Goal: Task Accomplishment & Management: Complete application form

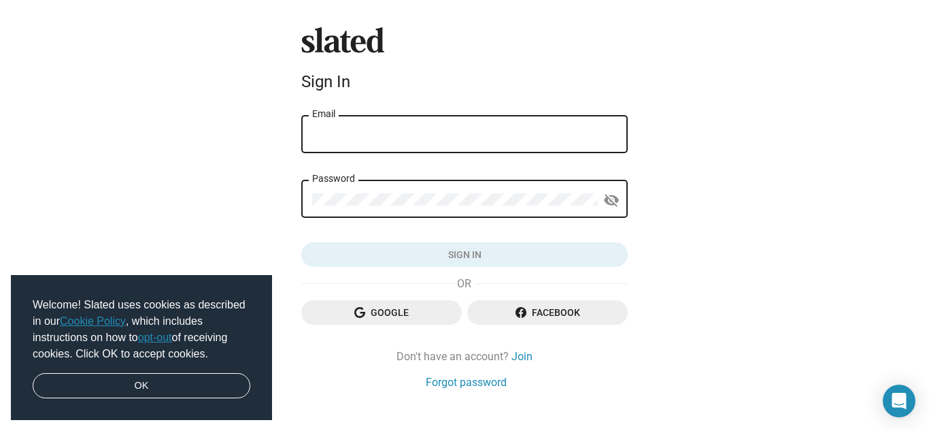
click at [484, 134] on input "Email" at bounding box center [464, 135] width 305 height 12
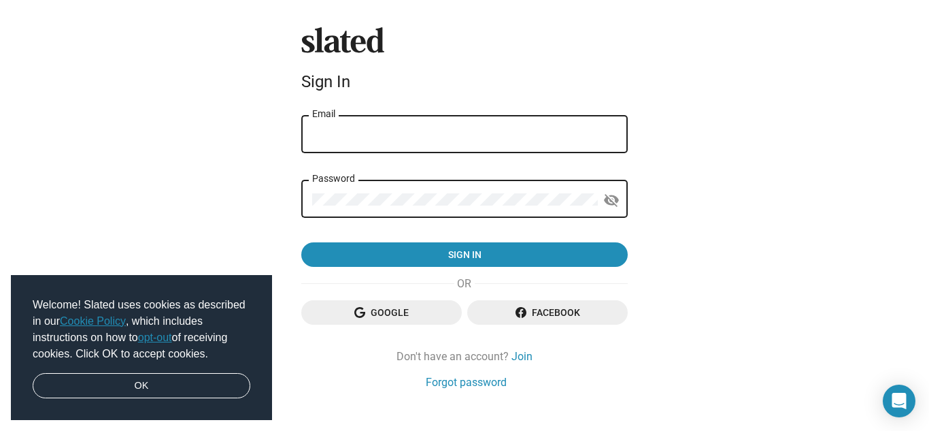
type input "jefrew01@gmail.com"
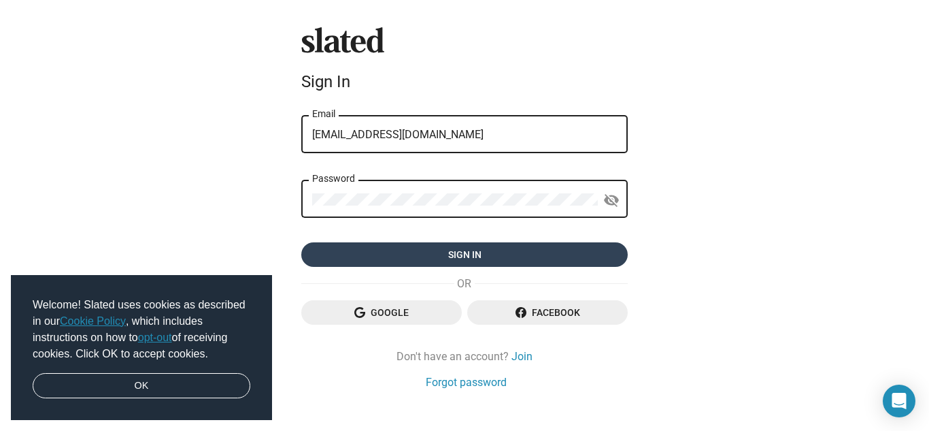
click at [516, 260] on span "Sign in" at bounding box center [464, 254] width 305 height 24
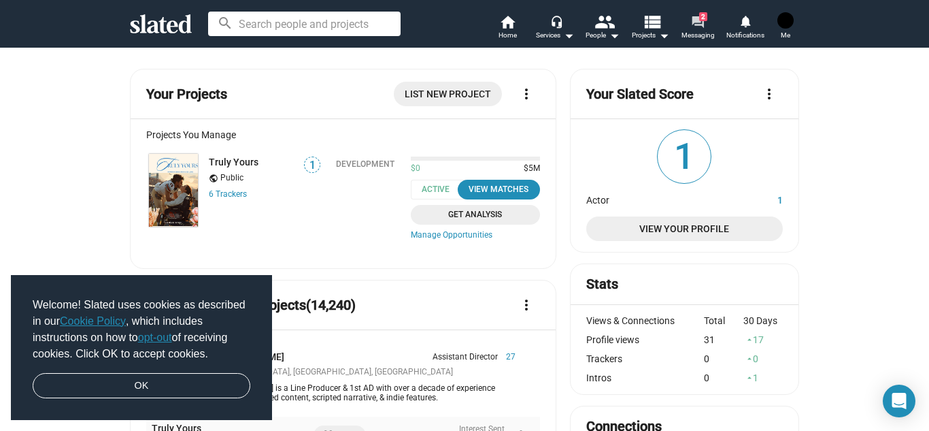
click at [693, 33] on span "Messaging" at bounding box center [698, 35] width 33 height 16
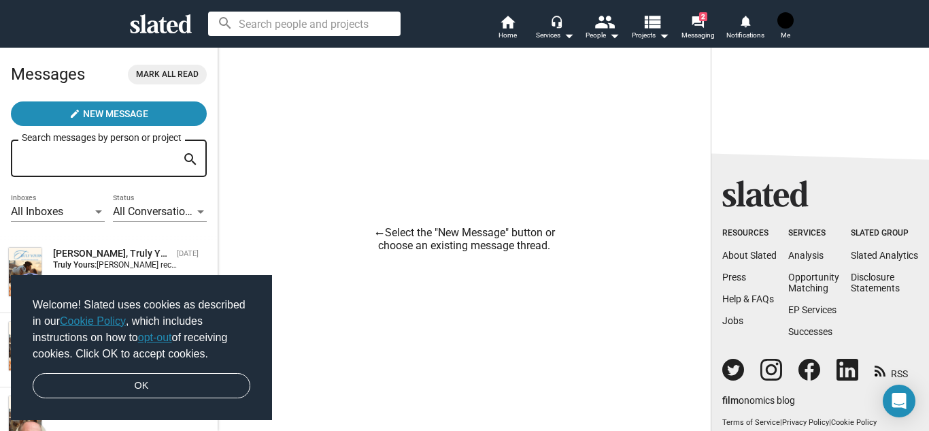
click at [150, 337] on link "opt-out" at bounding box center [155, 337] width 34 height 12
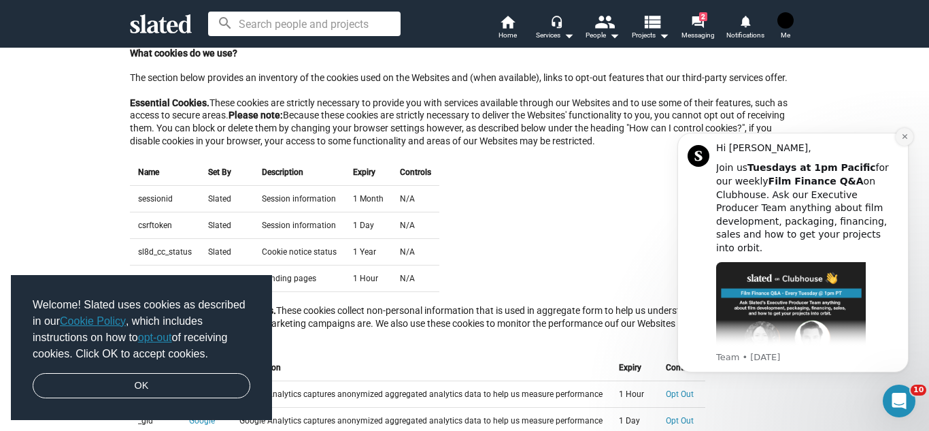
click at [901, 139] on icon "Dismiss notification" at bounding box center [904, 136] width 7 height 7
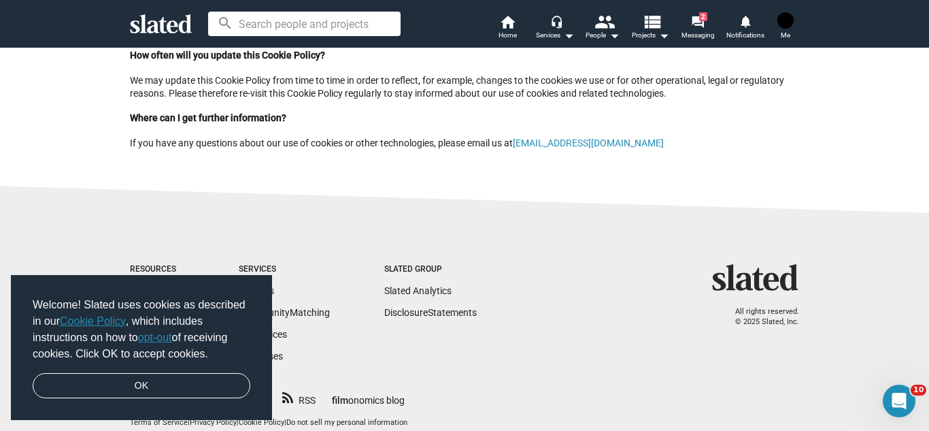
scroll to position [1616, 0]
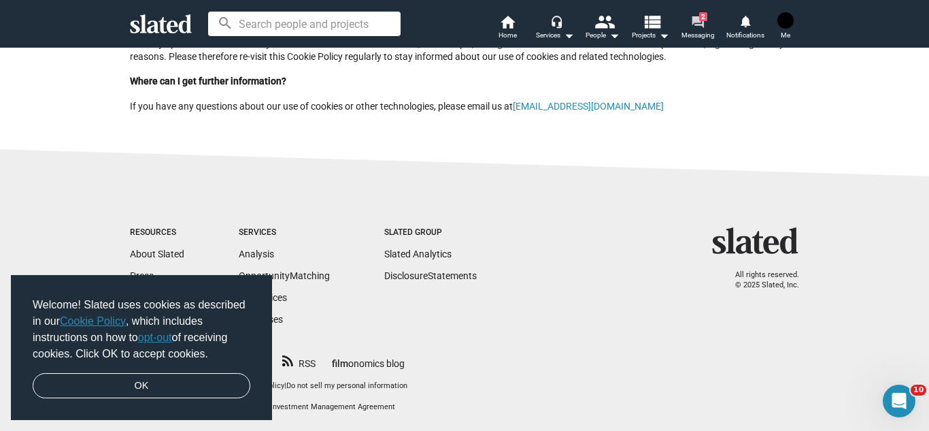
click at [695, 33] on span "Messaging" at bounding box center [698, 35] width 33 height 16
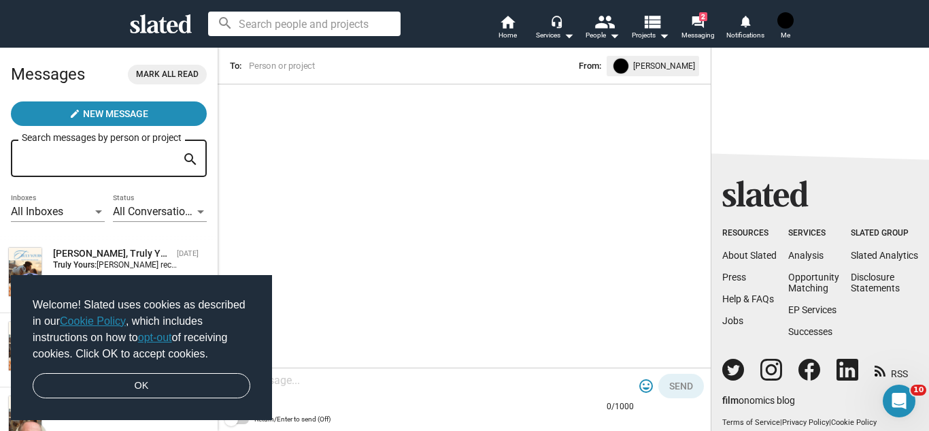
click at [784, 20] on img at bounding box center [786, 20] width 16 height 16
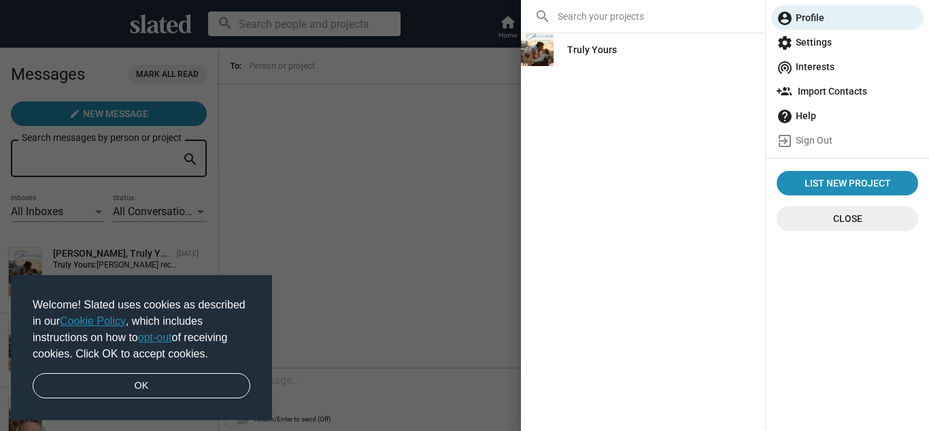
click at [608, 50] on div "Truly Yours" at bounding box center [592, 49] width 50 height 24
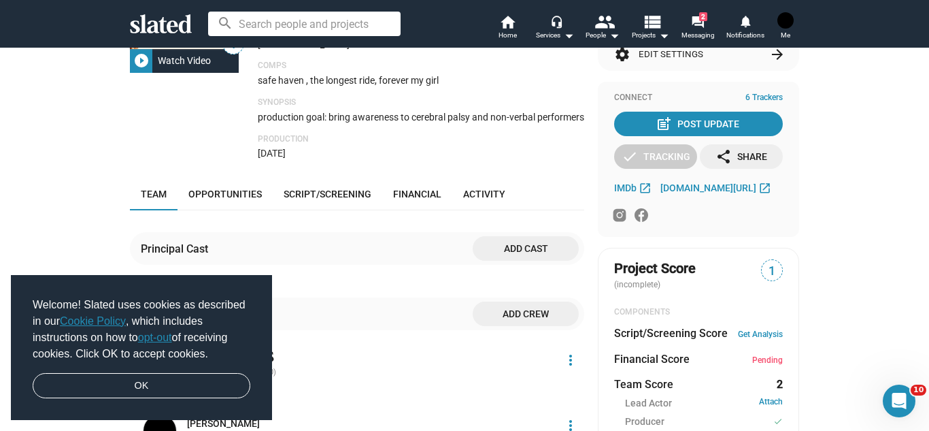
scroll to position [315, 0]
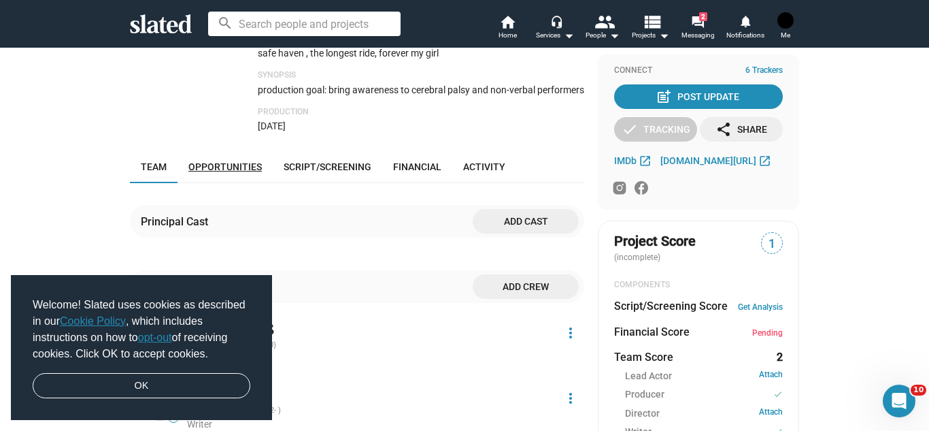
click at [224, 161] on span "Opportunities" at bounding box center [224, 166] width 73 height 11
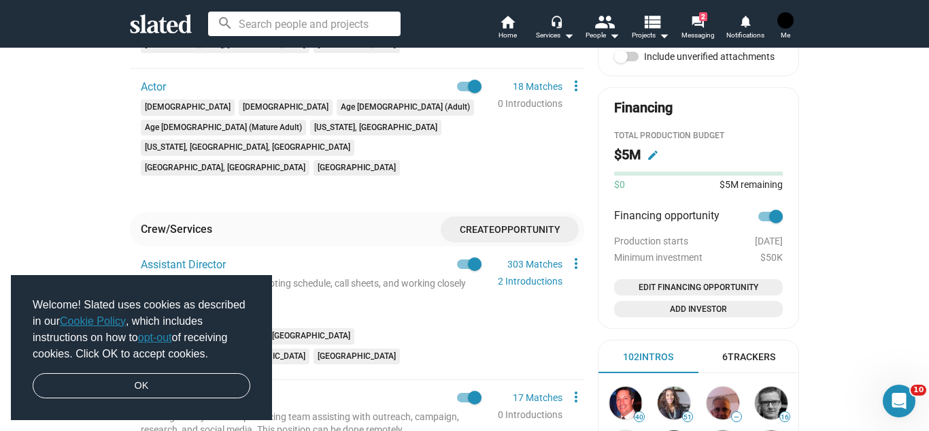
scroll to position [746, 0]
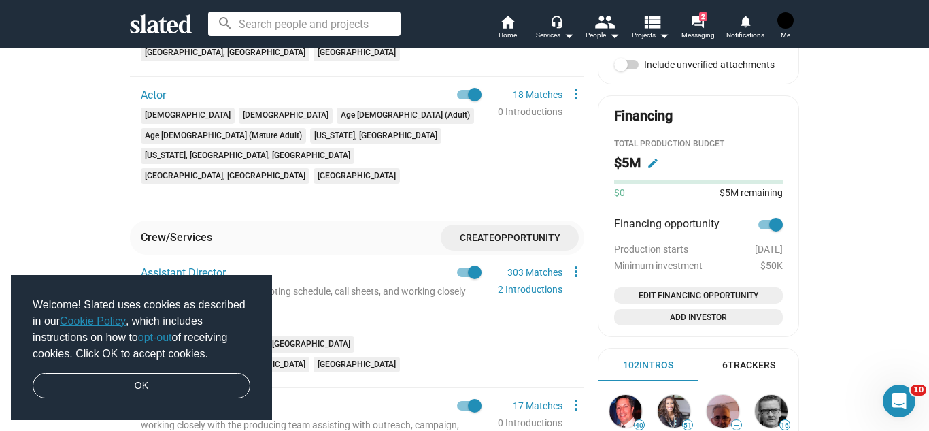
click at [489, 225] on span "Create Opportunity" at bounding box center [510, 237] width 116 height 25
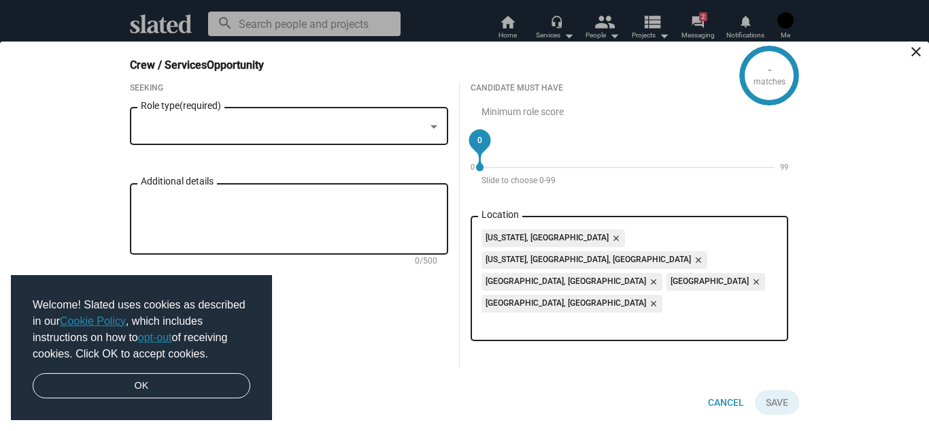
click at [360, 134] on div at bounding box center [283, 127] width 284 height 14
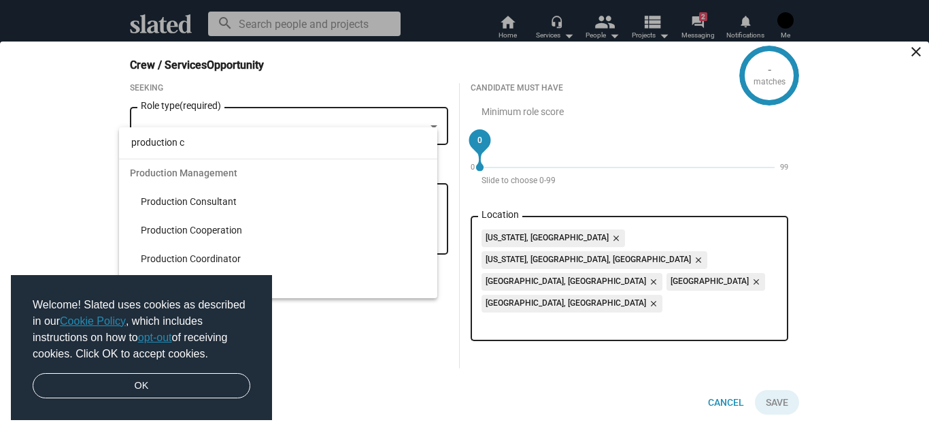
click at [288, 148] on input "production c" at bounding box center [278, 142] width 318 height 33
type input "production c"
click at [272, 170] on span "Production Management" at bounding box center [278, 173] width 318 height 29
click at [101, 145] on div at bounding box center [464, 215] width 929 height 431
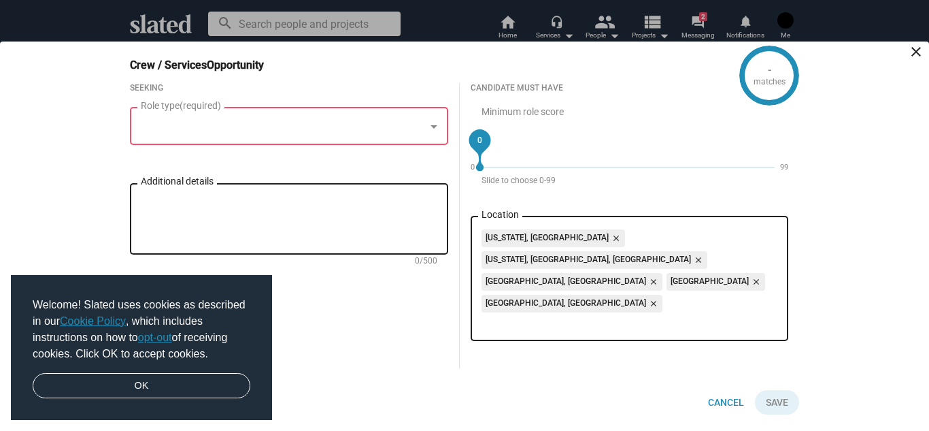
click at [318, 134] on div at bounding box center [283, 127] width 284 height 14
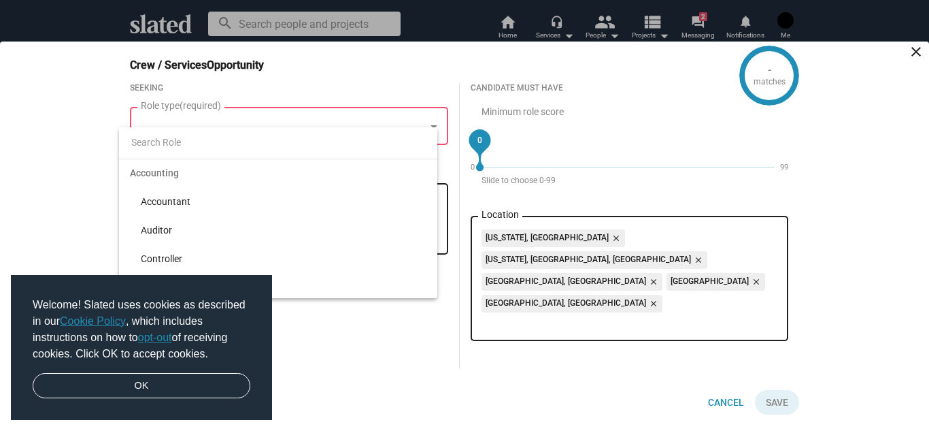
click at [76, 165] on div at bounding box center [464, 215] width 929 height 431
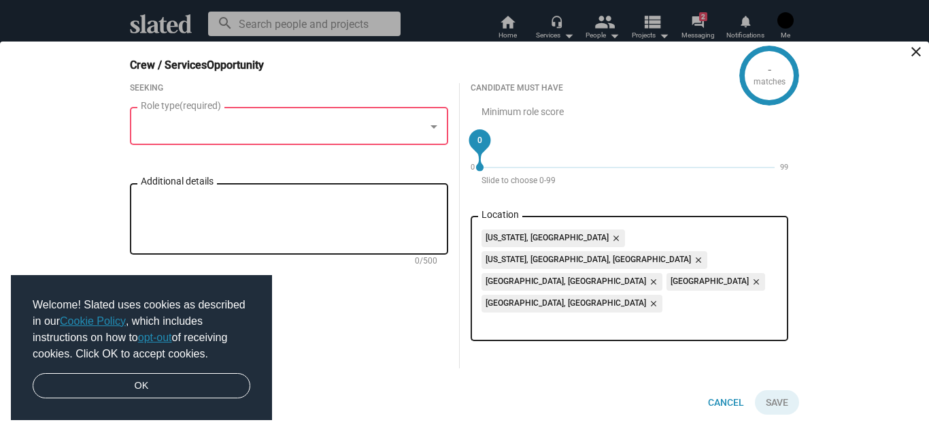
click at [242, 145] on div "Role type (required)" at bounding box center [289, 125] width 297 height 40
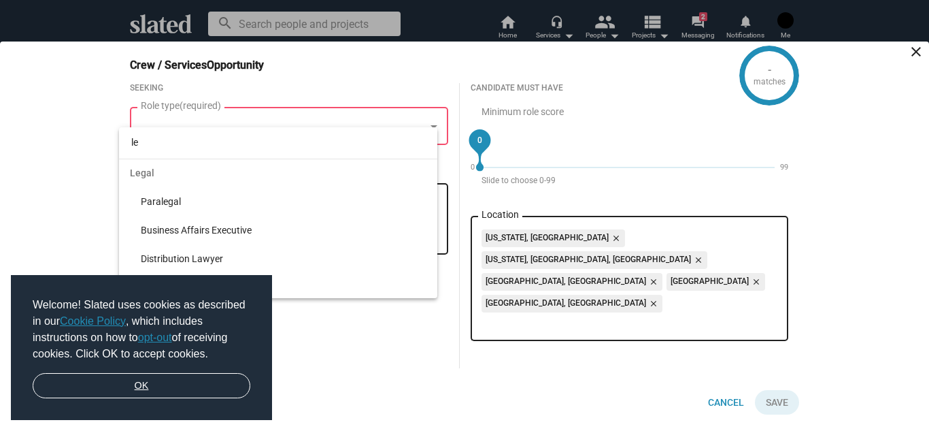
type input "le"
click at [166, 388] on link "OK" at bounding box center [142, 386] width 218 height 26
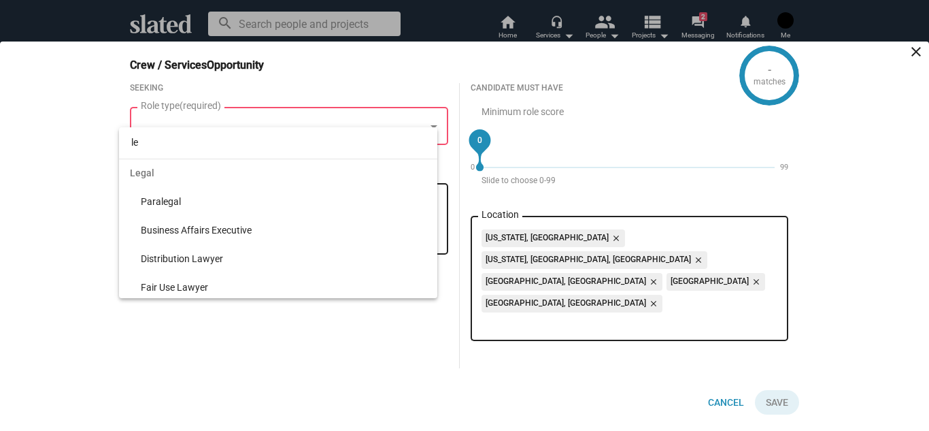
click at [61, 261] on div at bounding box center [464, 215] width 929 height 431
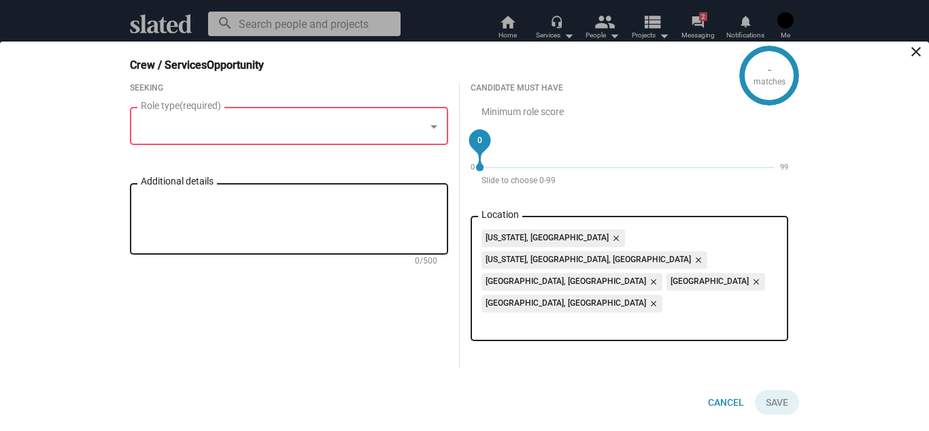
click at [210, 134] on div at bounding box center [283, 127] width 284 height 14
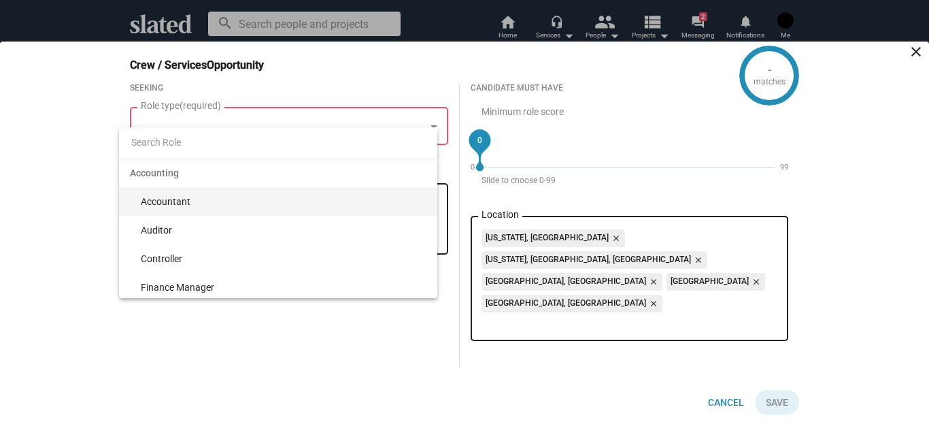
click at [422, 161] on span "Accounting" at bounding box center [278, 173] width 318 height 29
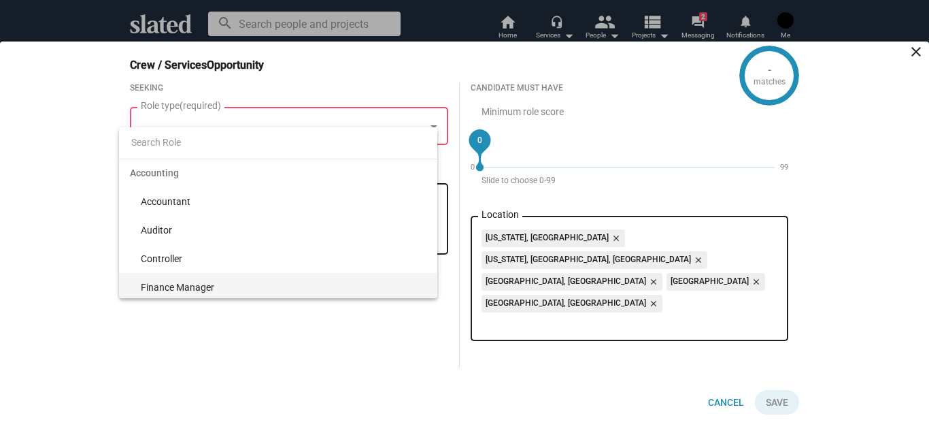
click at [371, 131] on input at bounding box center [278, 142] width 318 height 33
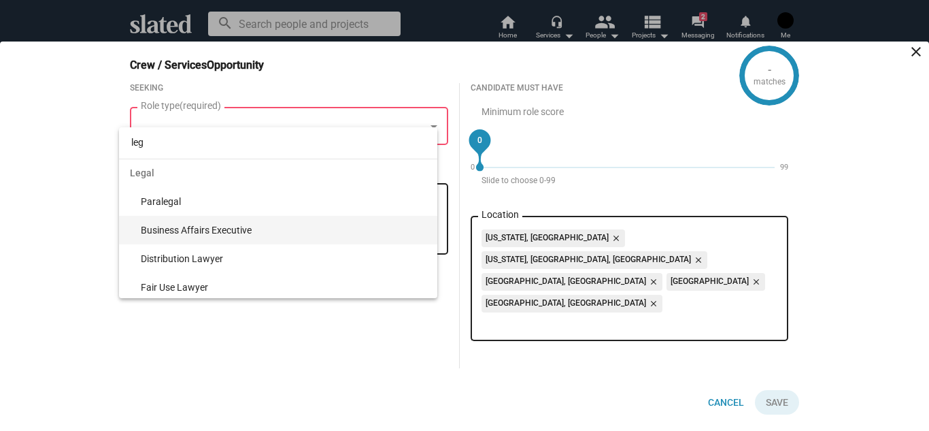
type input "leg"
click at [298, 225] on span "Business Affairs Executive" at bounding box center [284, 230] width 286 height 29
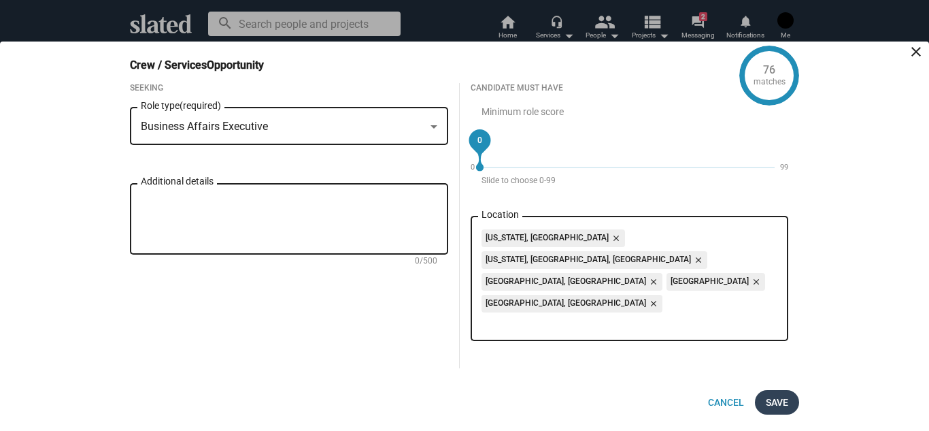
click at [785, 403] on span "Save" at bounding box center [777, 402] width 22 height 24
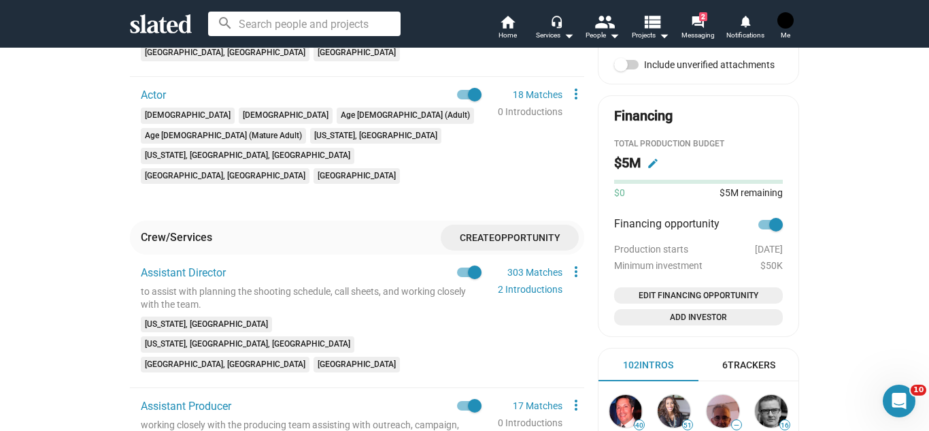
click at [533, 233] on span "Opportunity" at bounding box center [528, 238] width 66 height 11
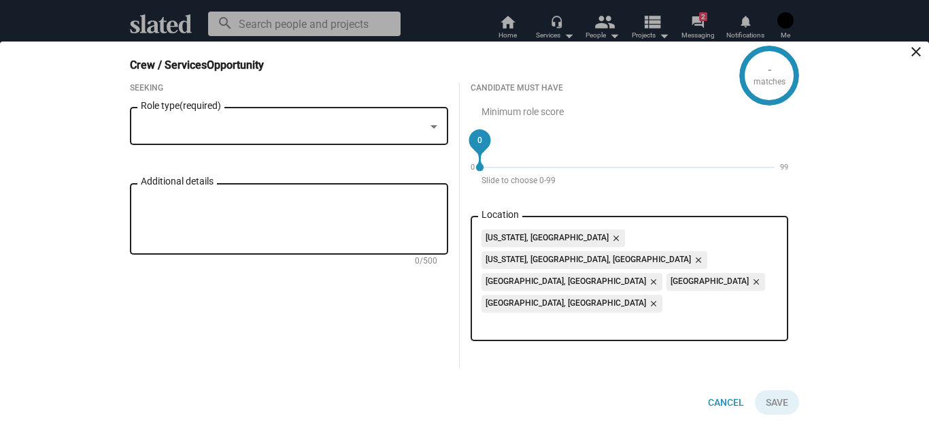
click at [291, 134] on div at bounding box center [283, 127] width 284 height 14
click at [782, 392] on span "Save" at bounding box center [777, 402] width 22 height 24
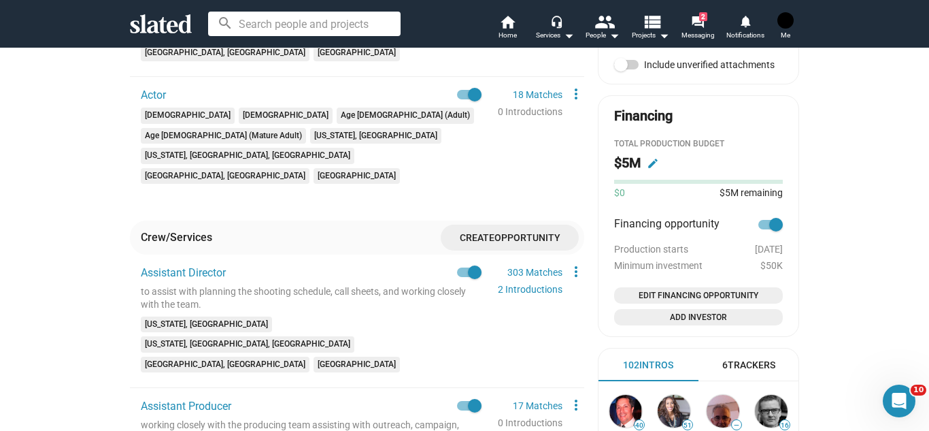
click at [503, 225] on span "Create Opportunity" at bounding box center [510, 237] width 116 height 25
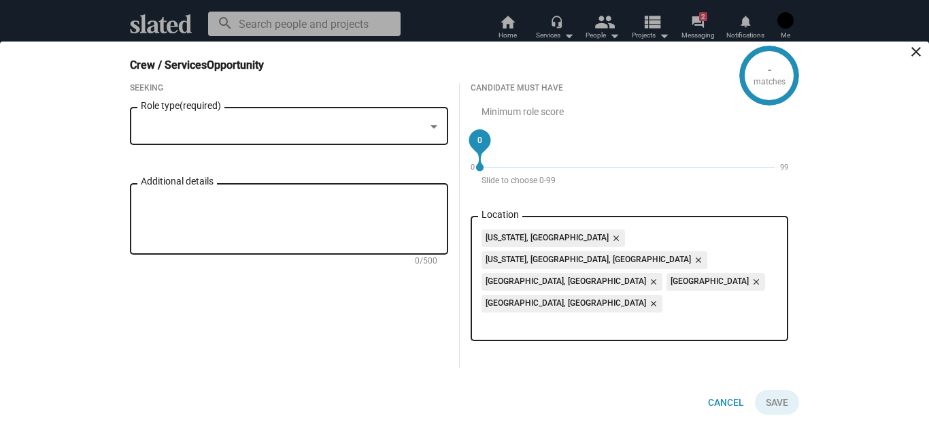
click at [368, 134] on div at bounding box center [283, 127] width 284 height 14
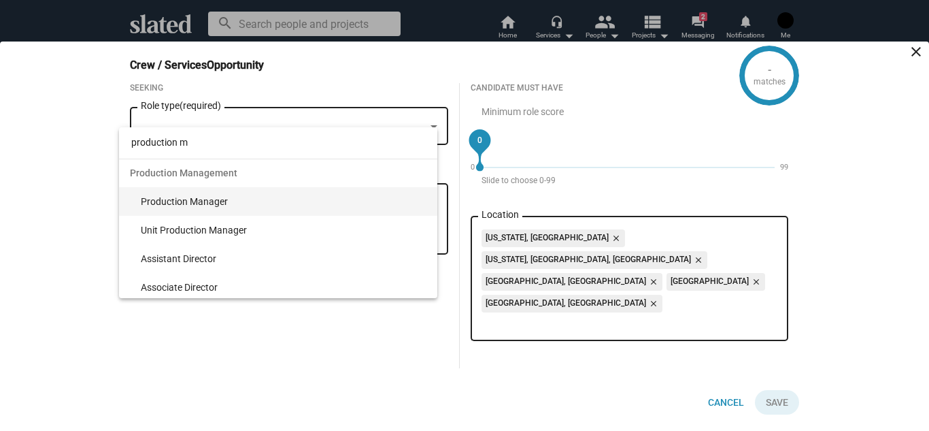
type input "production m"
click at [304, 205] on span "Production Manager" at bounding box center [284, 201] width 286 height 29
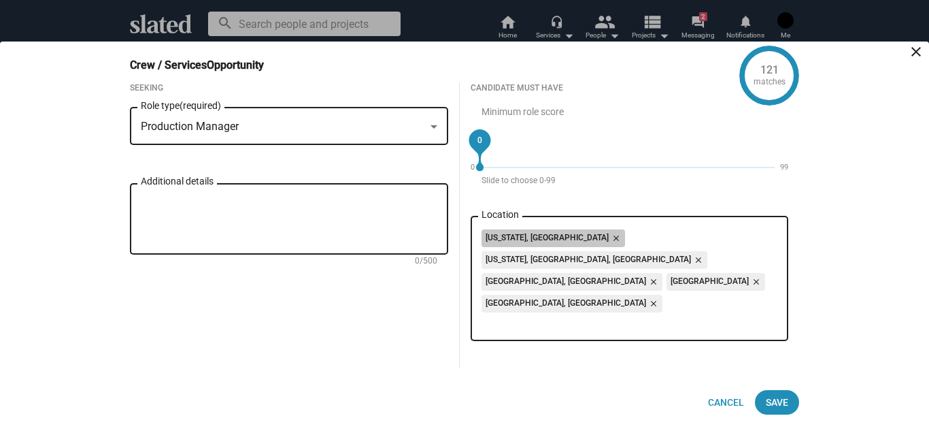
click at [661, 304] on div "[US_STATE], [GEOGRAPHIC_DATA] close [US_STATE], [GEOGRAPHIC_DATA], [GEOGRAPHIC_…" at bounding box center [630, 272] width 297 height 87
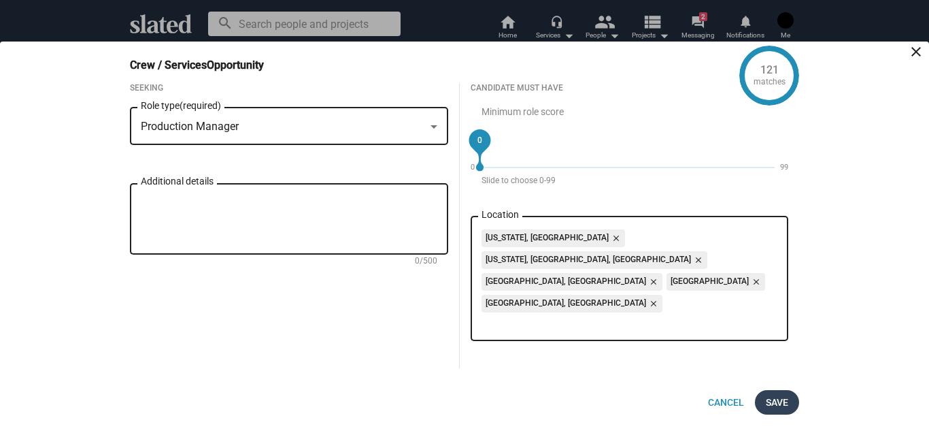
click at [776, 393] on span "Save" at bounding box center [777, 402] width 22 height 24
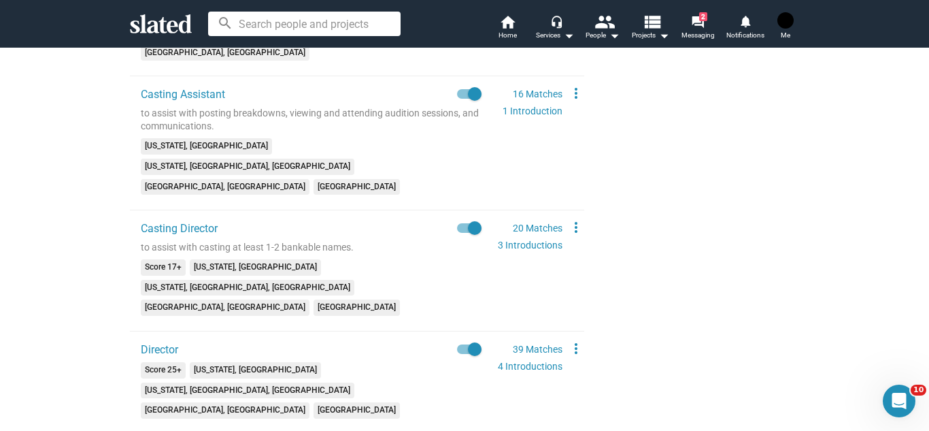
scroll to position [1464, 0]
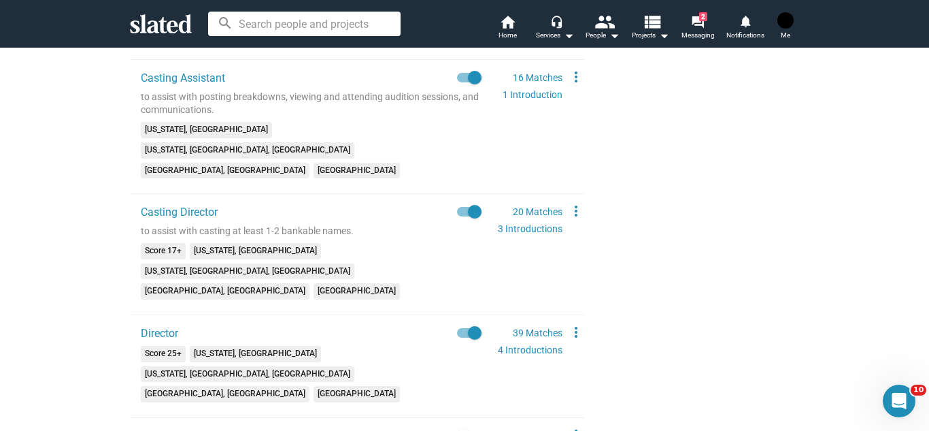
click at [57, 231] on div "check Create Project check Create Opportunities check Activate Project wifi_tet…" at bounding box center [464, 162] width 929 height 3159
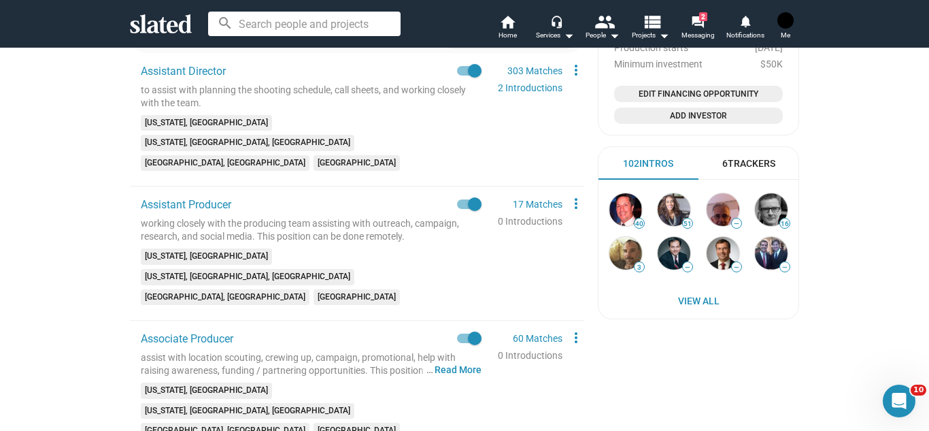
scroll to position [920, 0]
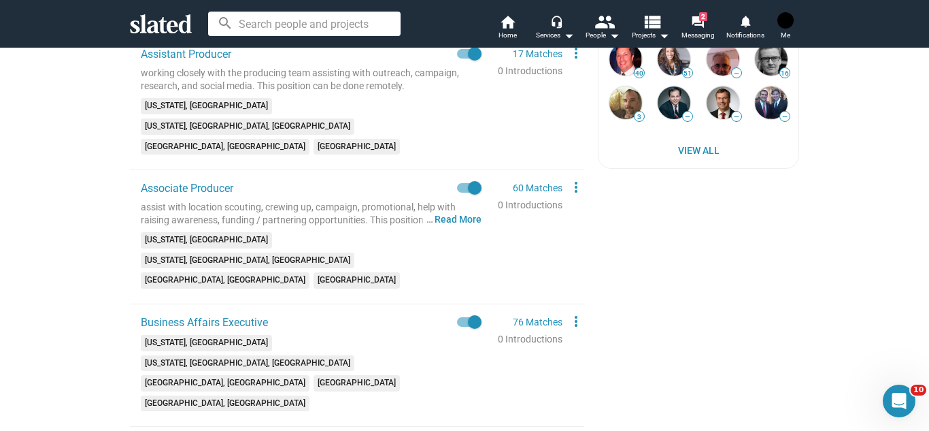
scroll to position [1110, 0]
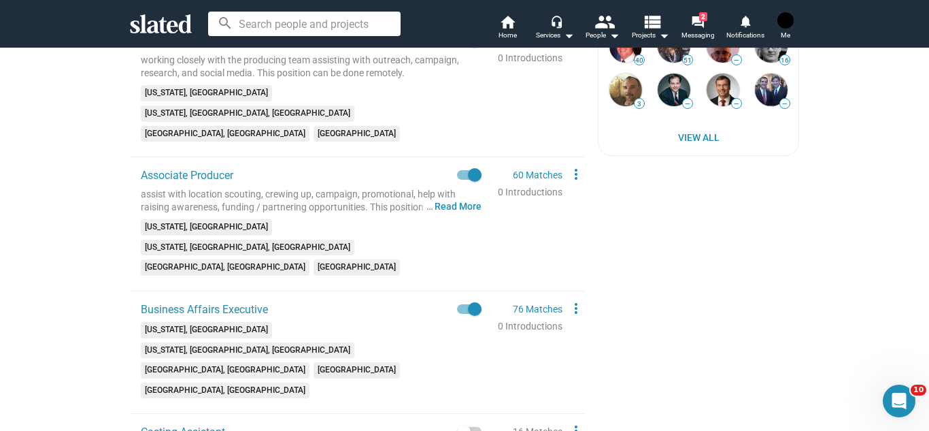
click at [476, 427] on span at bounding box center [469, 432] width 24 height 10
click at [464, 430] on input "checkbox" at bounding box center [463, 436] width 1 height 1
checkbox input "true"
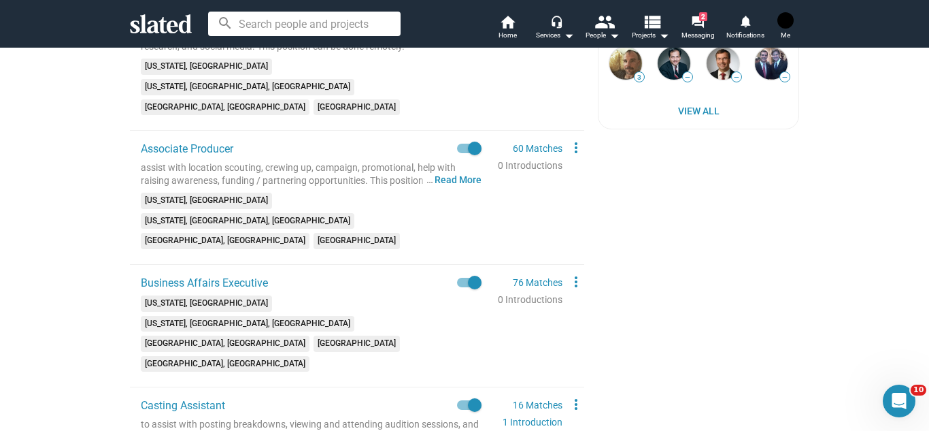
scroll to position [1138, 0]
